Goal: Navigation & Orientation: Find specific page/section

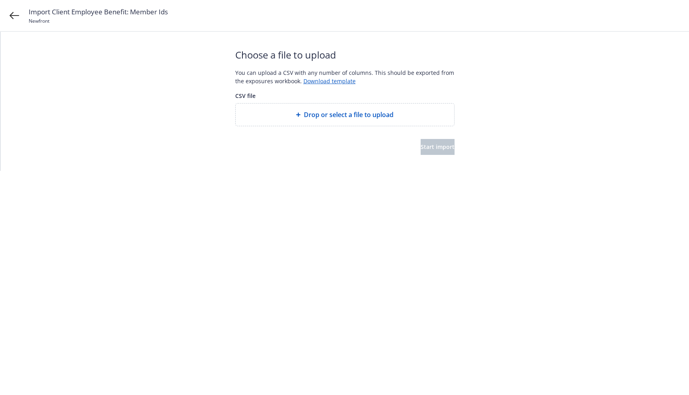
click at [20, 17] on div "Import Client Employee Benefit: Member Ids Newfront" at bounding box center [344, 16] width 689 height 32
click at [15, 16] on icon at bounding box center [15, 16] width 10 height 10
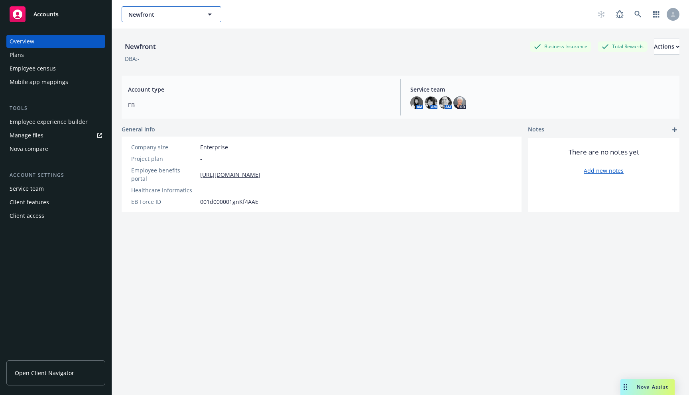
click at [179, 17] on span "Newfront" at bounding box center [162, 14] width 69 height 8
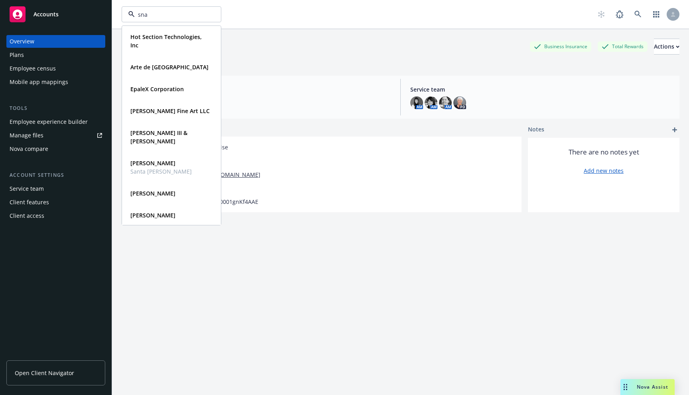
type input "snap"
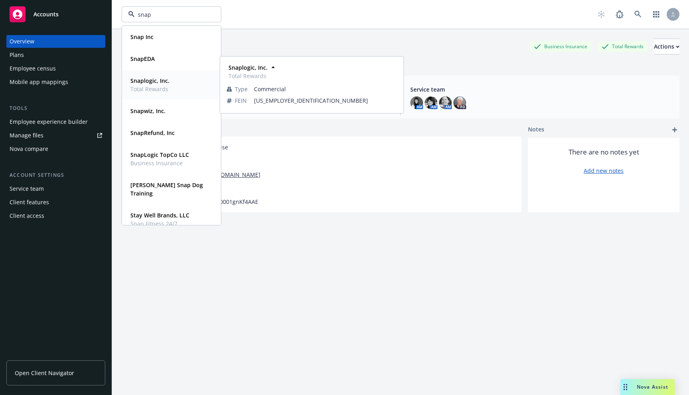
click at [160, 83] on strong "Snaplogic, Inc." at bounding box center [149, 81] width 39 height 8
